Goal: Task Accomplishment & Management: Use online tool/utility

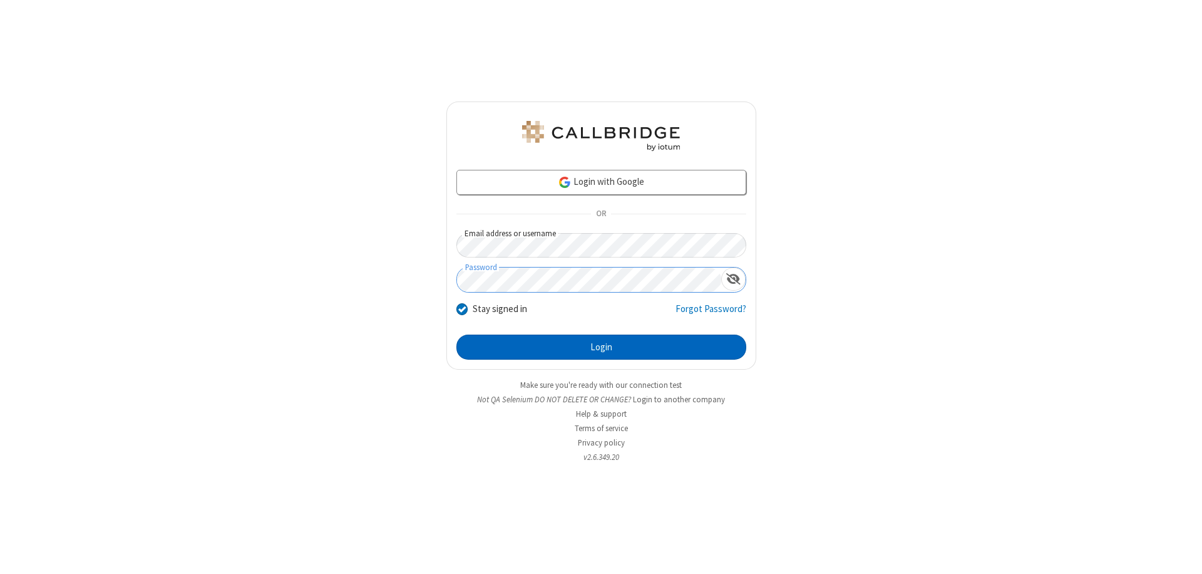
click at [601, 347] on button "Login" at bounding box center [601, 346] width 290 height 25
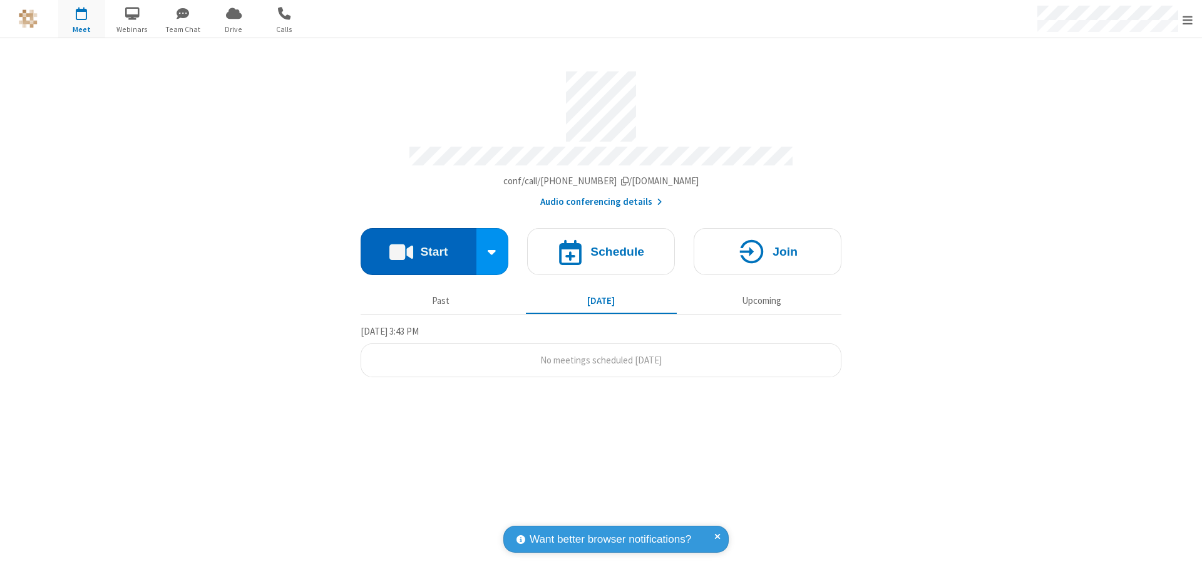
click at [418, 245] on button "Start" at bounding box center [419, 251] width 116 height 47
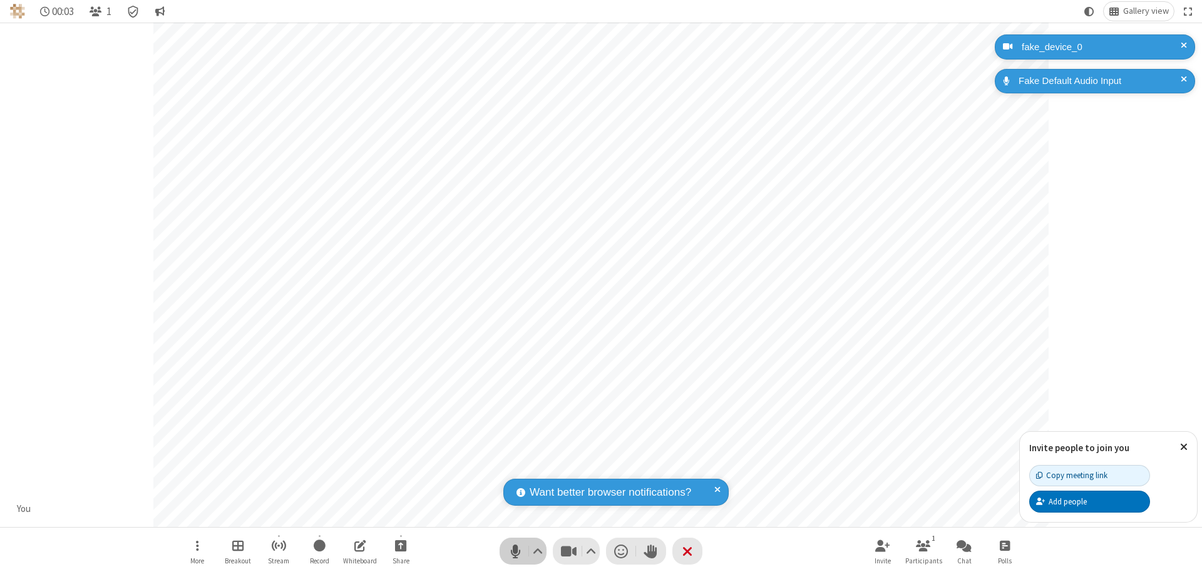
click at [515, 550] on span "Mute (⌘+Shift+A)" at bounding box center [515, 551] width 19 height 18
click at [515, 550] on span "Unmute (⌘+Shift+A)" at bounding box center [515, 551] width 19 height 18
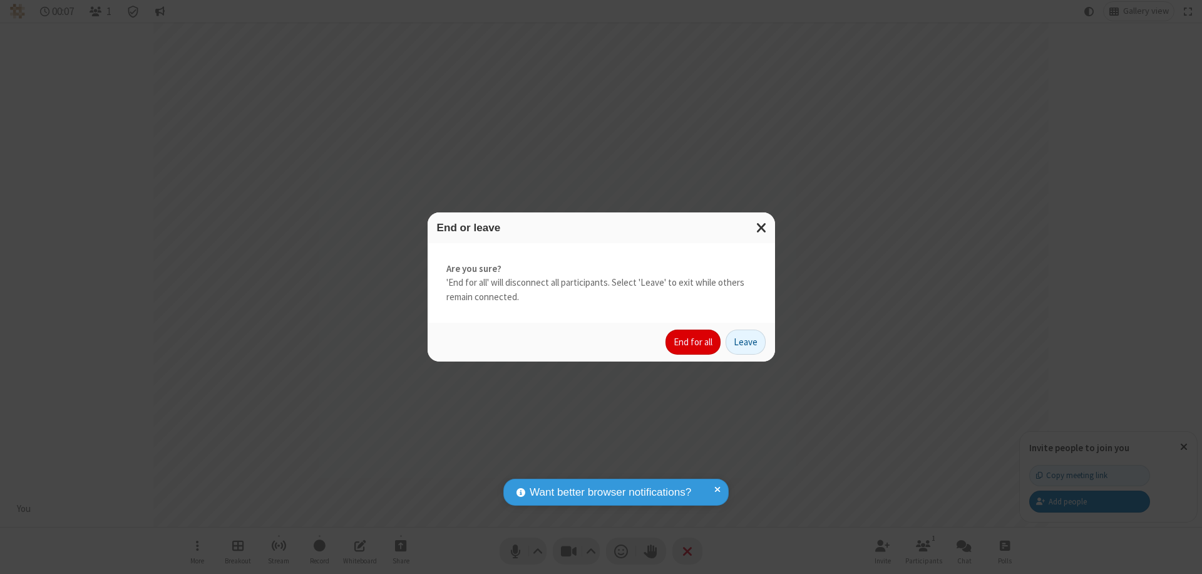
click at [694, 342] on button "End for all" at bounding box center [693, 341] width 55 height 25
